Goal: Check status: Check status

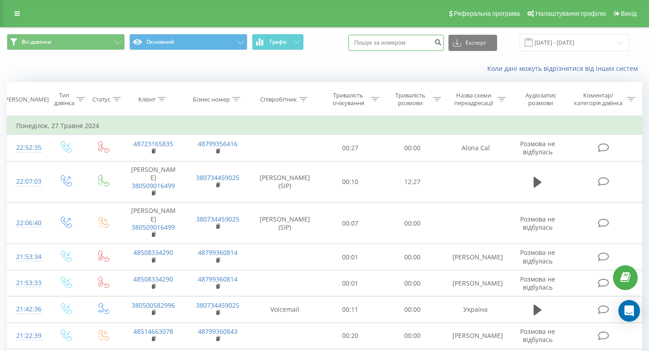
click at [404, 41] on input at bounding box center [397, 43] width 96 height 16
paste input "380975906870"
type input "380975906870"
